Goal: Find specific page/section: Find specific page/section

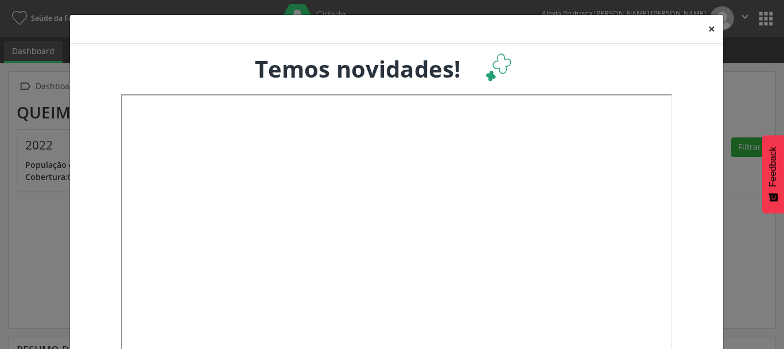
click at [707, 29] on button "×" at bounding box center [711, 29] width 23 height 28
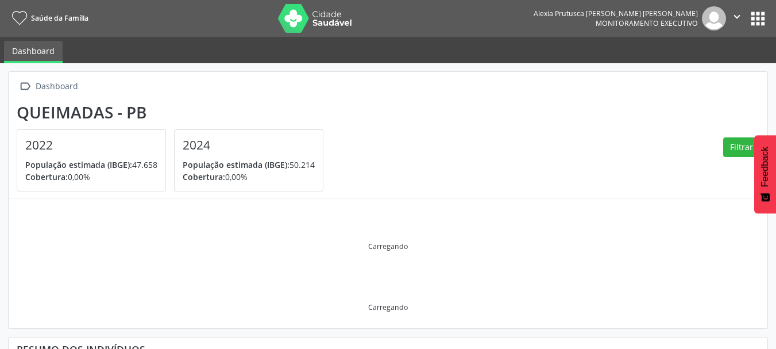
click at [765, 17] on button "apps" at bounding box center [758, 19] width 20 height 20
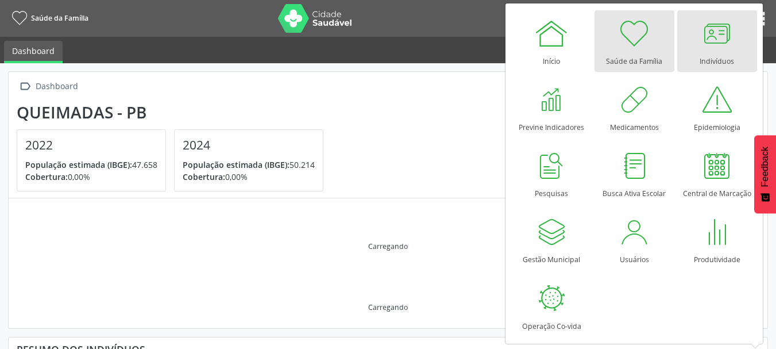
click at [709, 47] on div at bounding box center [716, 33] width 34 height 34
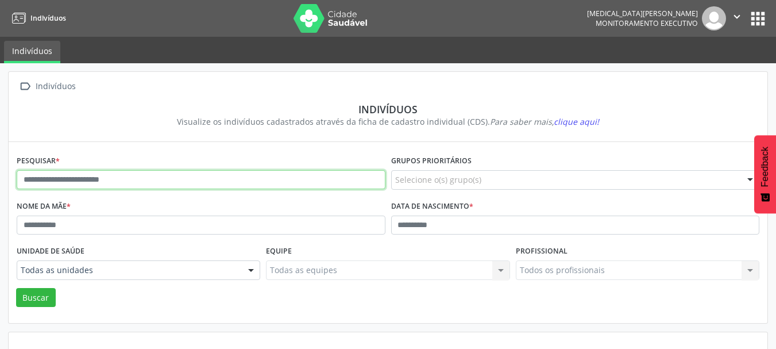
click at [121, 179] on input "text" at bounding box center [201, 180] width 369 height 20
type input "**********"
click at [16, 288] on button "Buscar" at bounding box center [36, 298] width 40 height 20
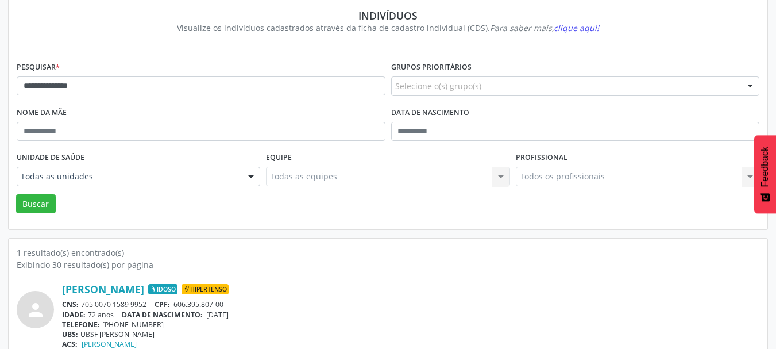
scroll to position [120, 0]
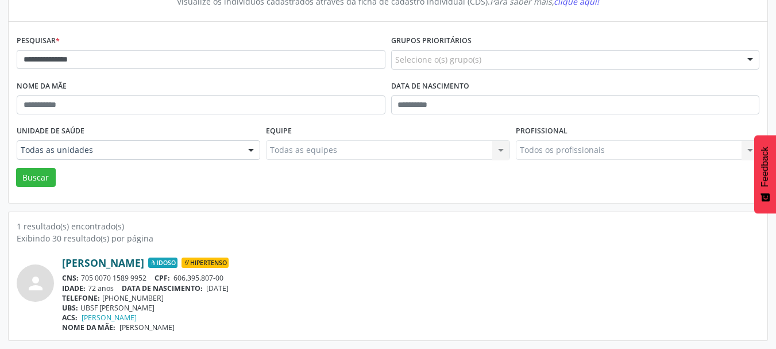
click at [144, 263] on link "João Barbosa do Nascimento" at bounding box center [103, 262] width 82 height 13
